Goal: Task Accomplishment & Management: Manage account settings

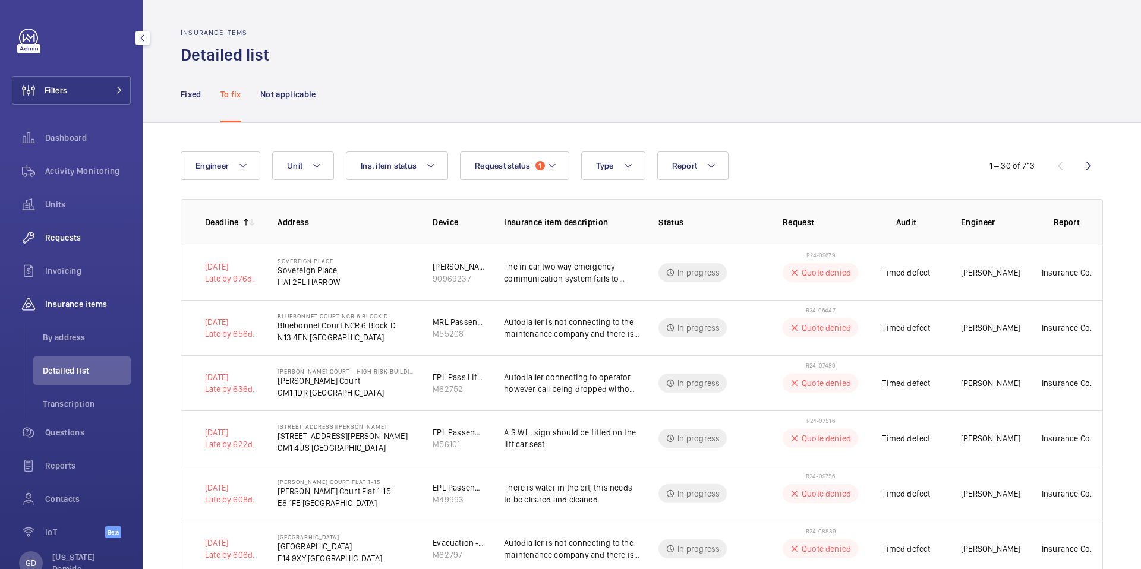
click at [69, 236] on span "Requests" at bounding box center [88, 238] width 86 height 12
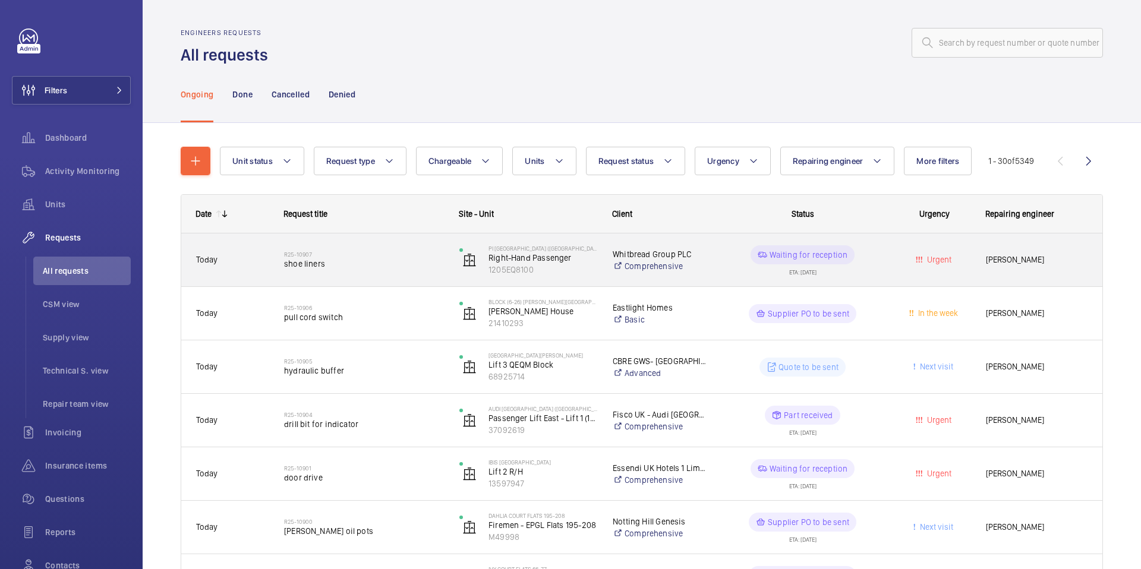
click at [399, 267] on span "shoe liners" at bounding box center [364, 264] width 160 height 12
